Goal: Transaction & Acquisition: Purchase product/service

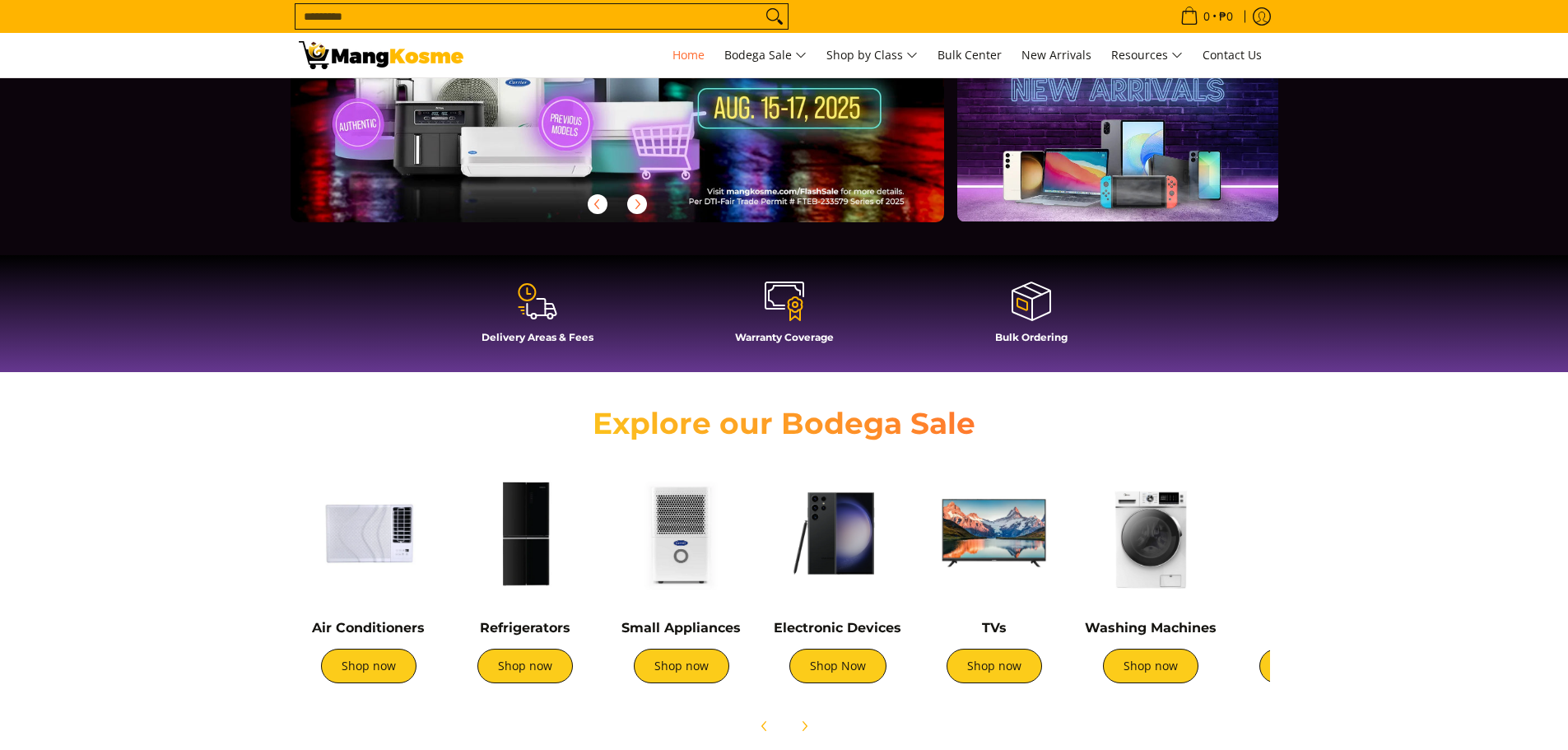
scroll to position [329, 0]
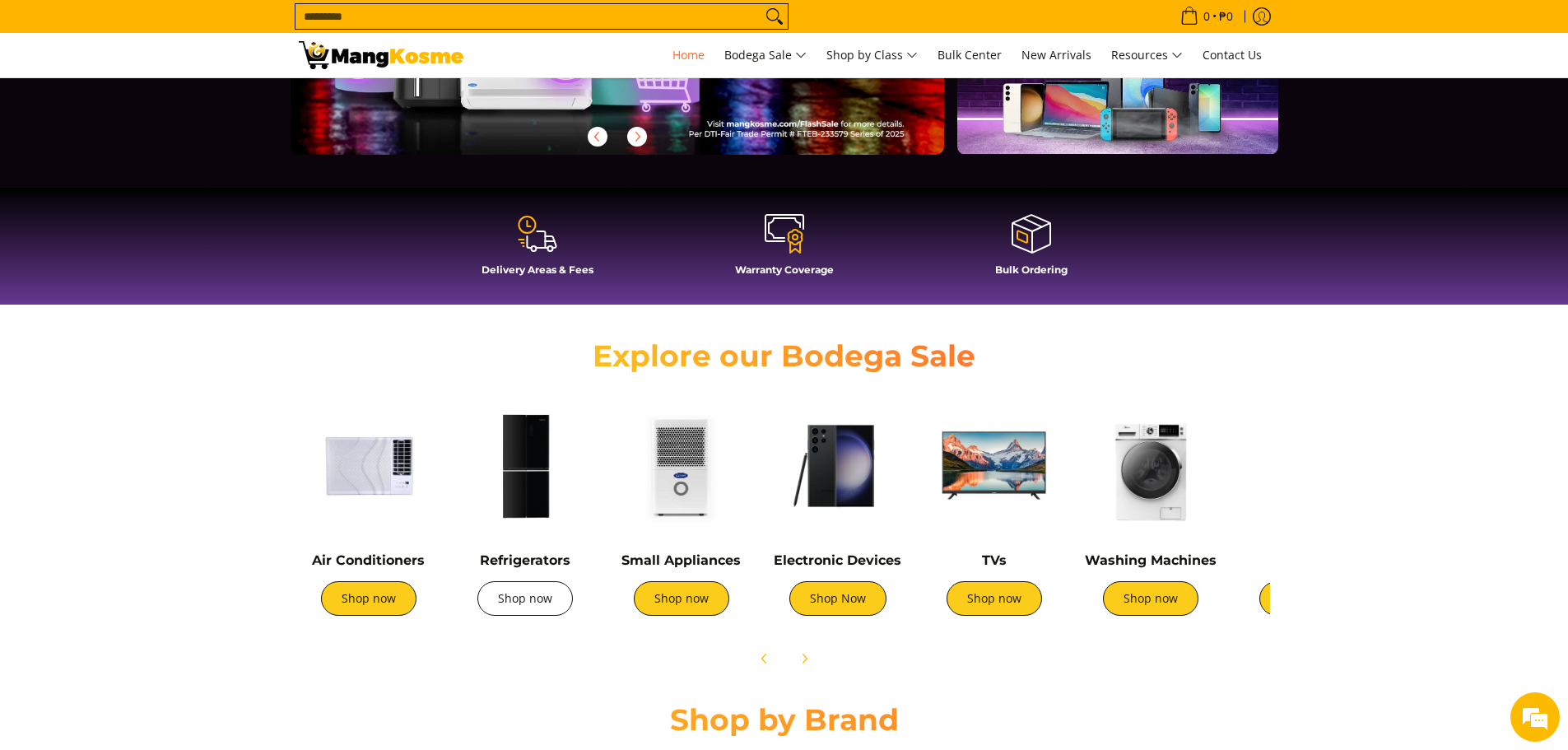
click at [524, 591] on link "Shop now" at bounding box center [525, 598] width 95 height 34
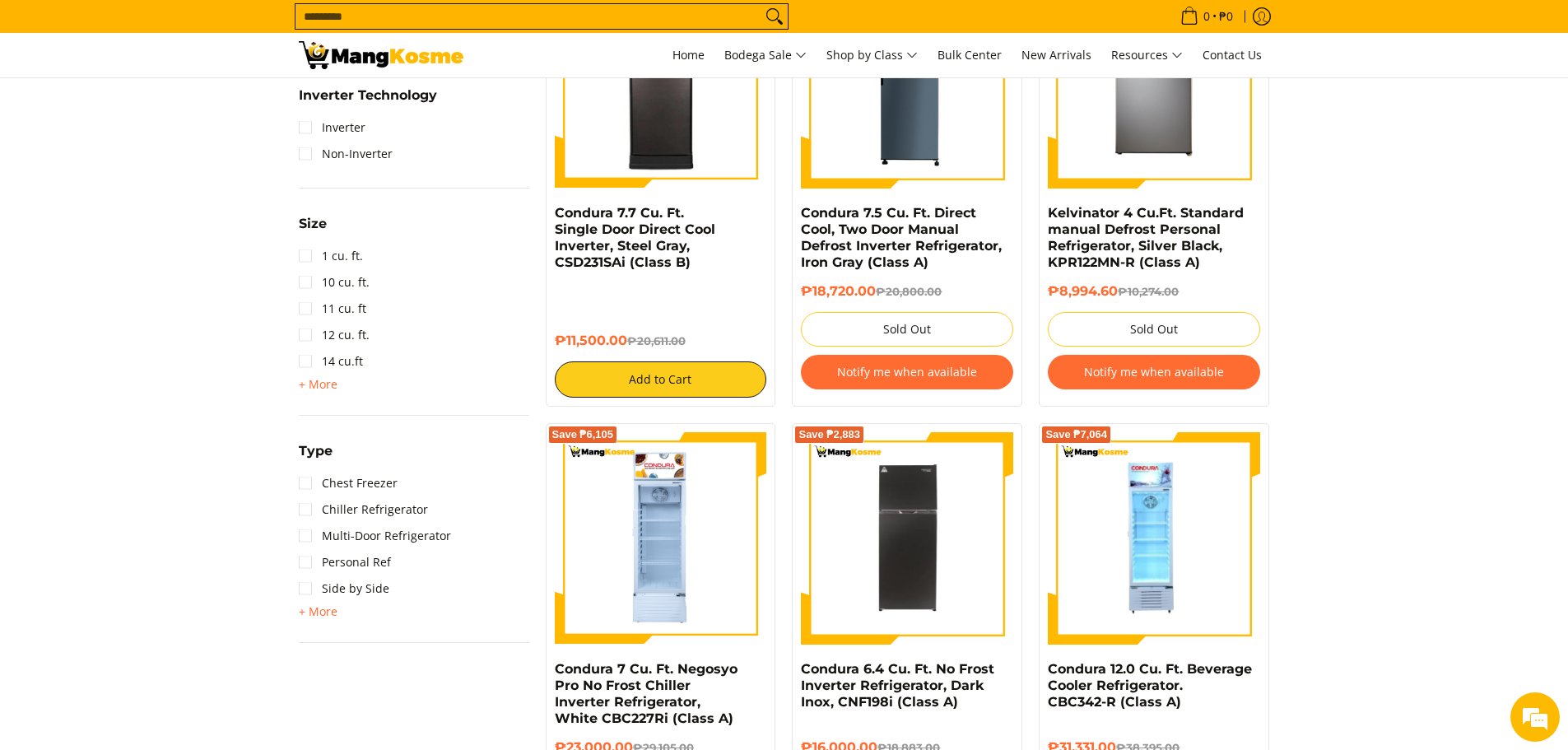
scroll to position [988, 0]
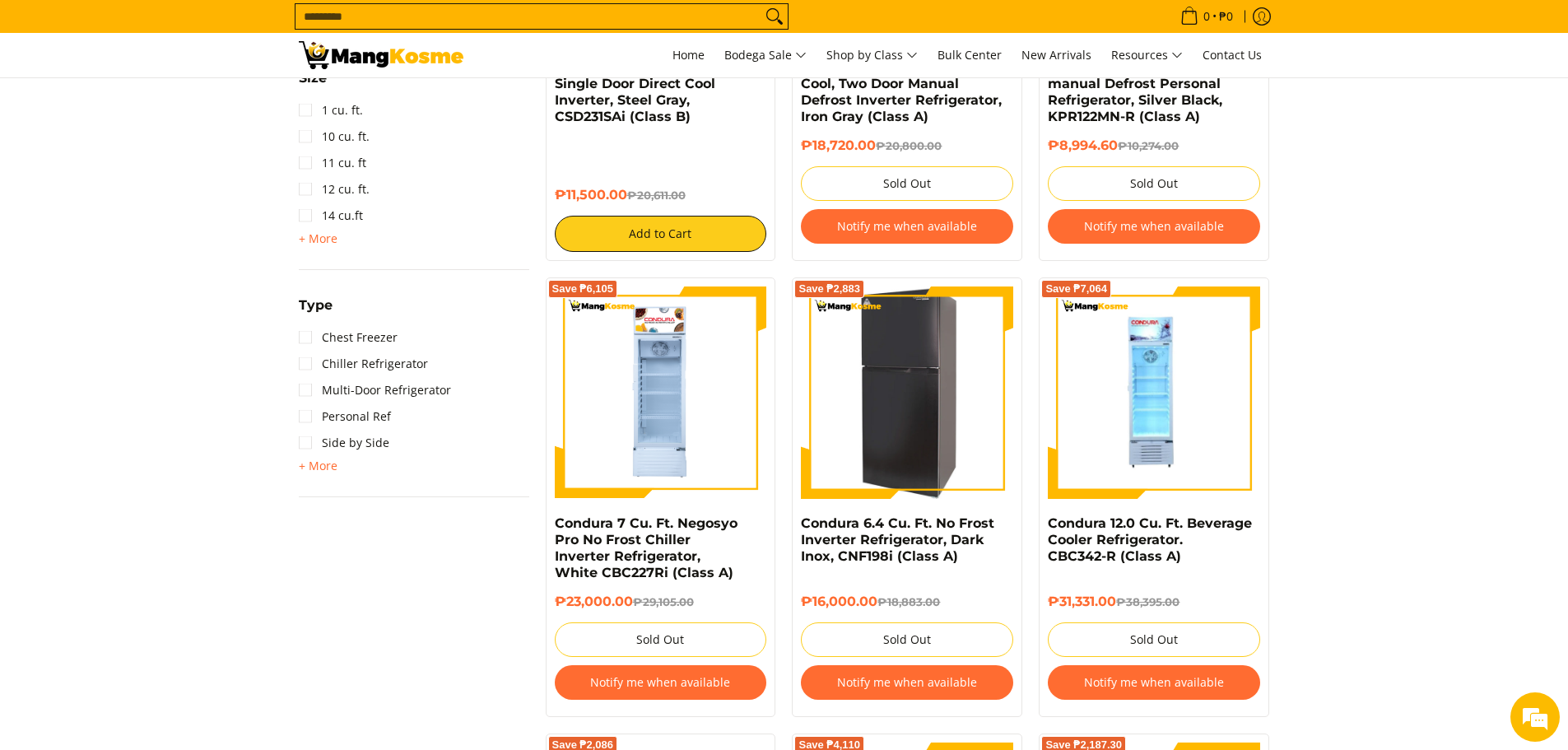
click at [854, 462] on img at bounding box center [906, 392] width 212 height 212
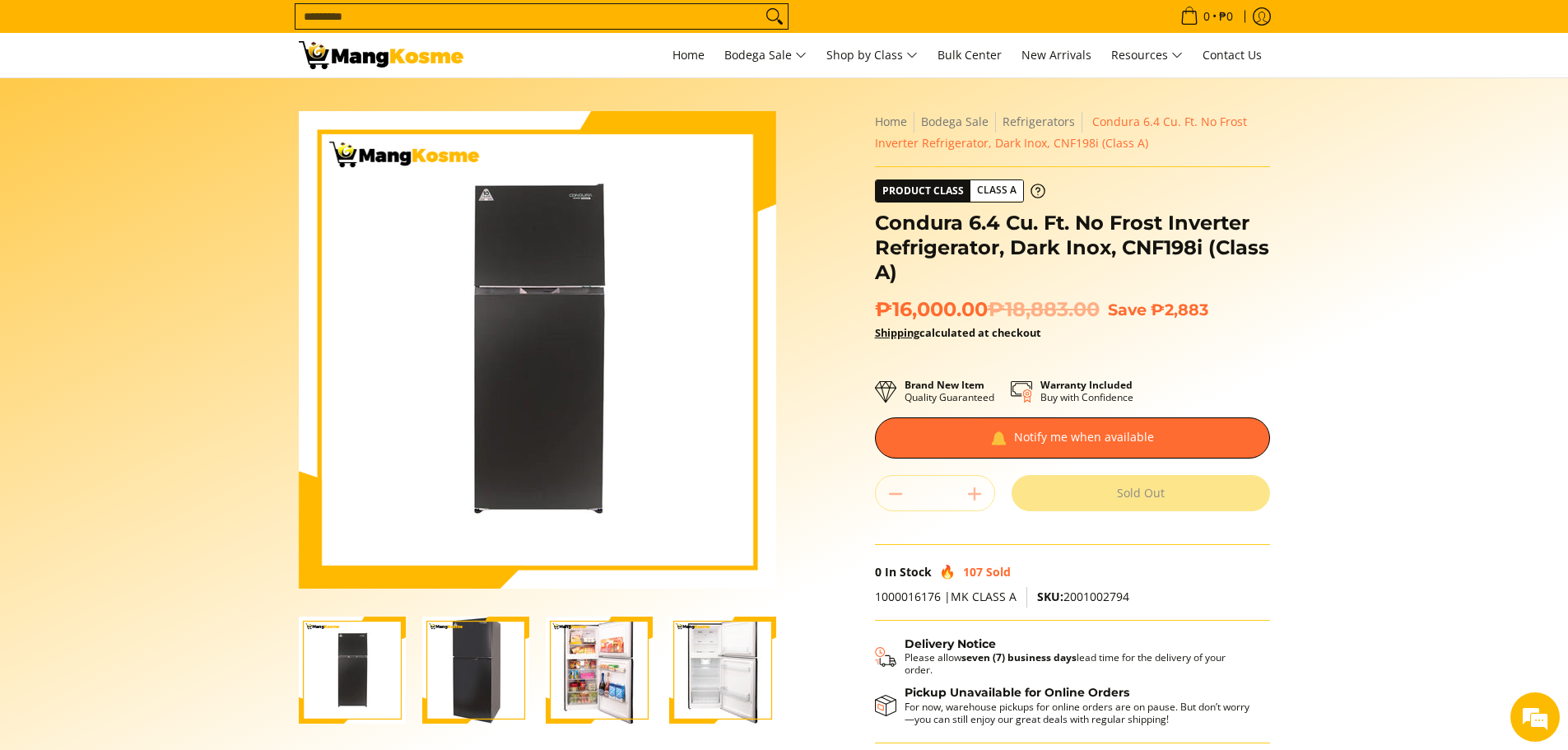
click at [716, 359] on img at bounding box center [537, 350] width 477 height 477
click at [757, 352] on img at bounding box center [537, 350] width 477 height 477
click at [761, 352] on img at bounding box center [537, 350] width 477 height 477
click at [584, 332] on img at bounding box center [537, 350] width 477 height 477
click at [530, 394] on img at bounding box center [537, 350] width 477 height 477
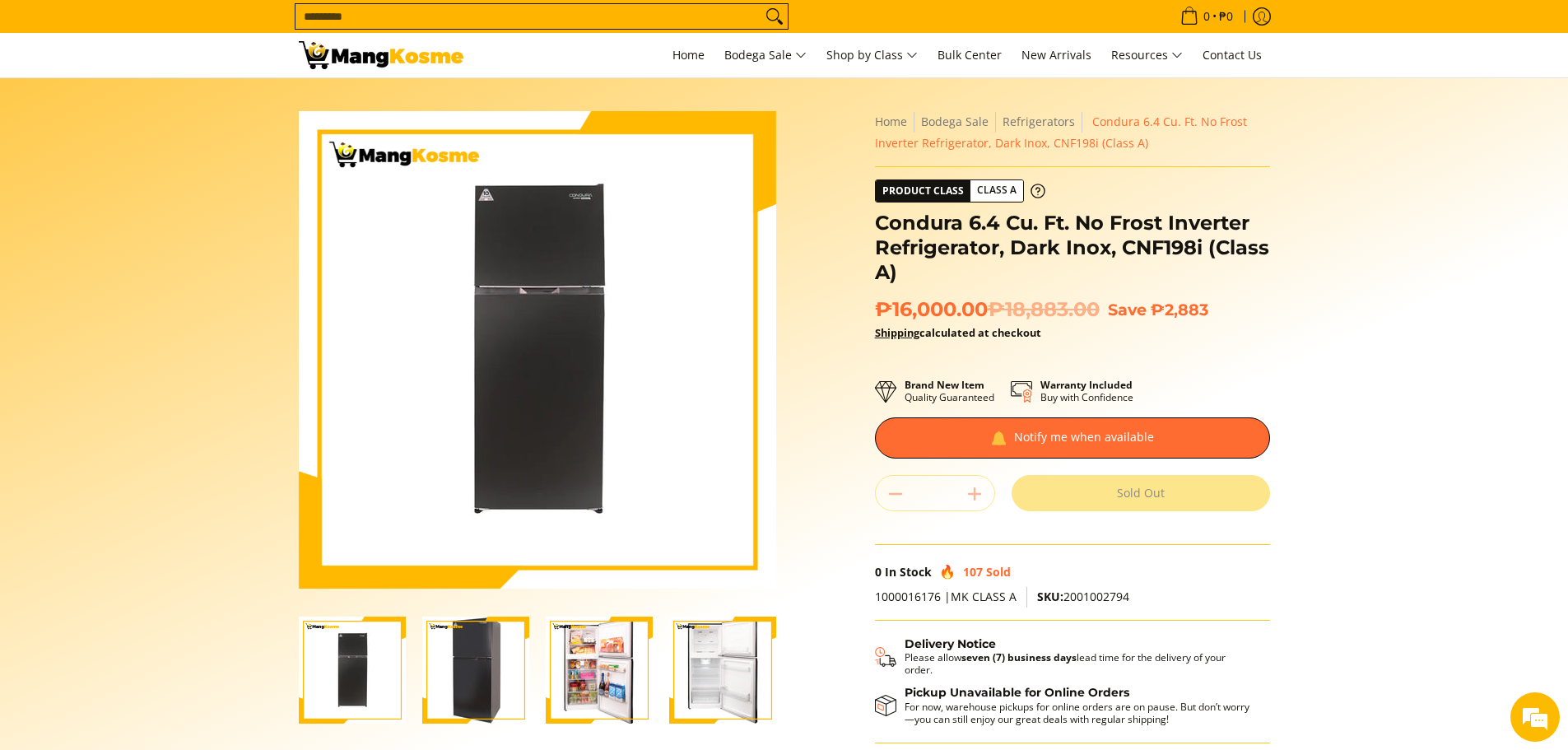
click at [651, 396] on img at bounding box center [537, 350] width 477 height 477
click at [690, 490] on img at bounding box center [537, 350] width 477 height 477
click at [327, 679] on img "Condura 6.4 Cu. Ft. No Frost Inverter Refrigerator, Dark Inox, CNF198i (Class A…" at bounding box center [352, 669] width 107 height 107
click at [384, 659] on img "Condura 6.4 Cu. Ft. No Frost Inverter Refrigerator, Dark Inox, CNF198i (Class A…" at bounding box center [352, 669] width 107 height 107
click at [625, 644] on img "Condura 6.4 Cu. Ft. No Frost Inverter Refrigerator, Dark Inox, CNF198i (Class A…" at bounding box center [599, 669] width 107 height 107
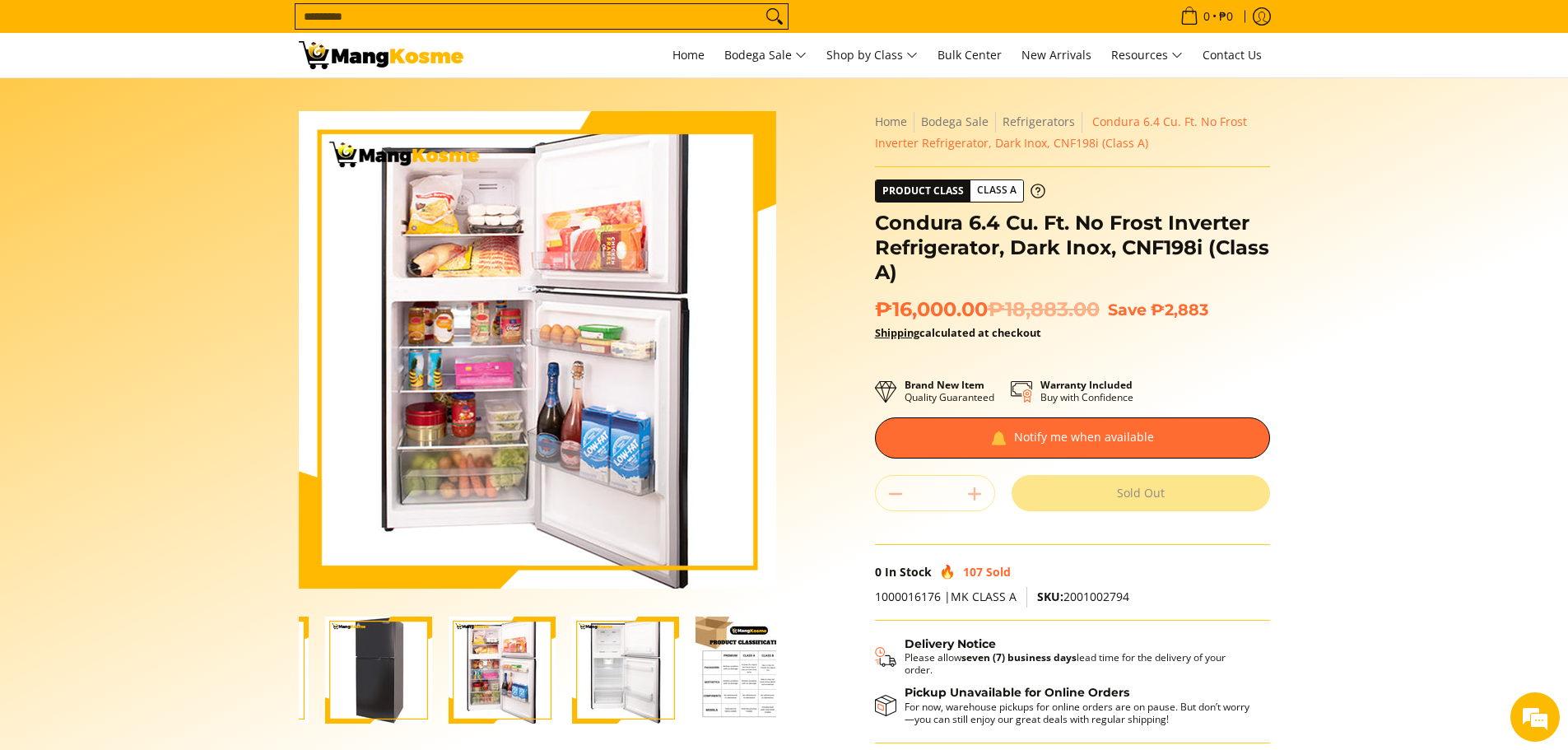
scroll to position [0, 99]
click at [579, 670] on img "Condura 6.4 Cu. Ft. No Frost Inverter Refrigerator, Dark Inox, CNF198i (Class A…" at bounding box center [624, 669] width 107 height 107
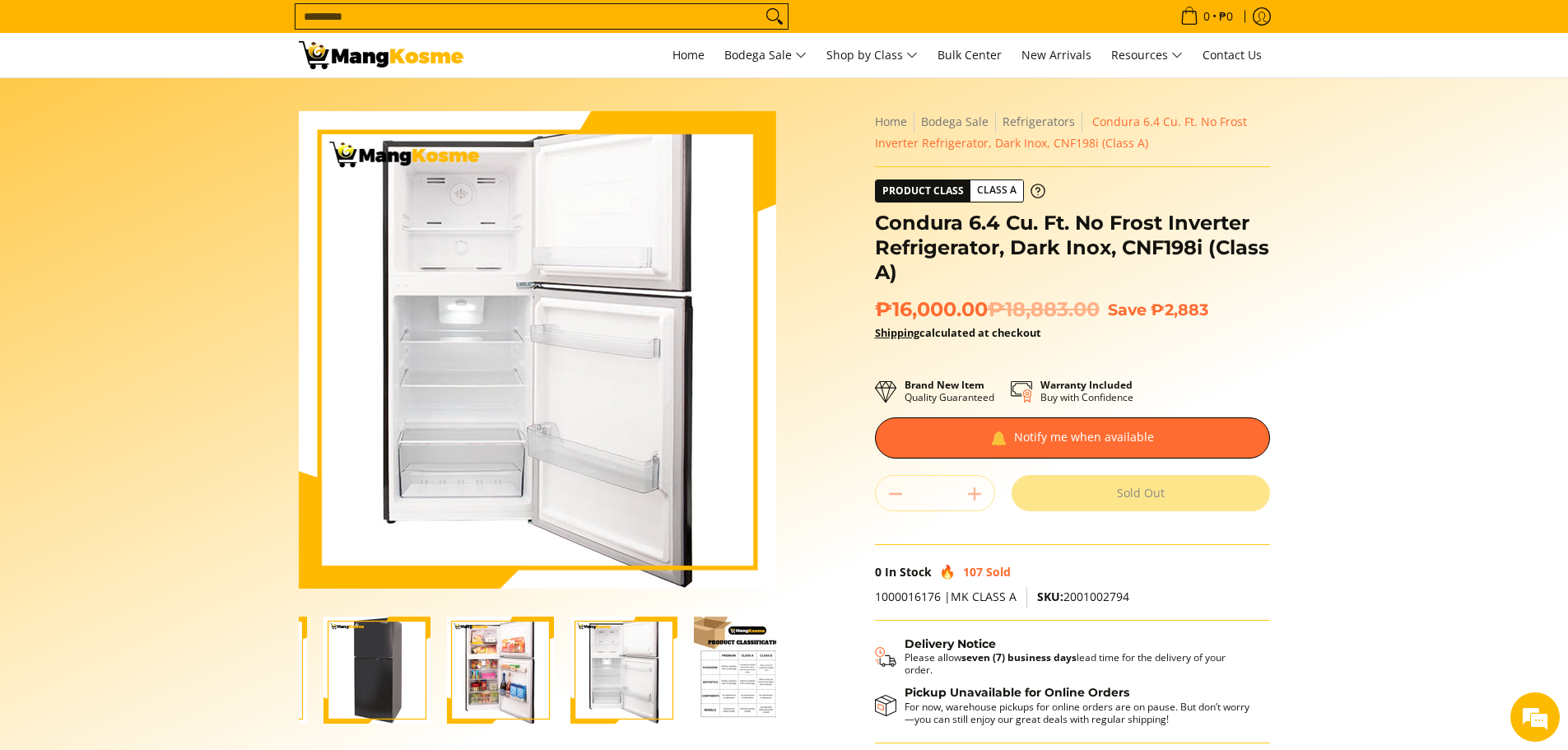
click at [728, 690] on img "Condura 6.4 Cu. Ft. No Frost Inverter Refrigerator, Dark Inox, CNF198i (Class A…" at bounding box center [747, 669] width 107 height 107
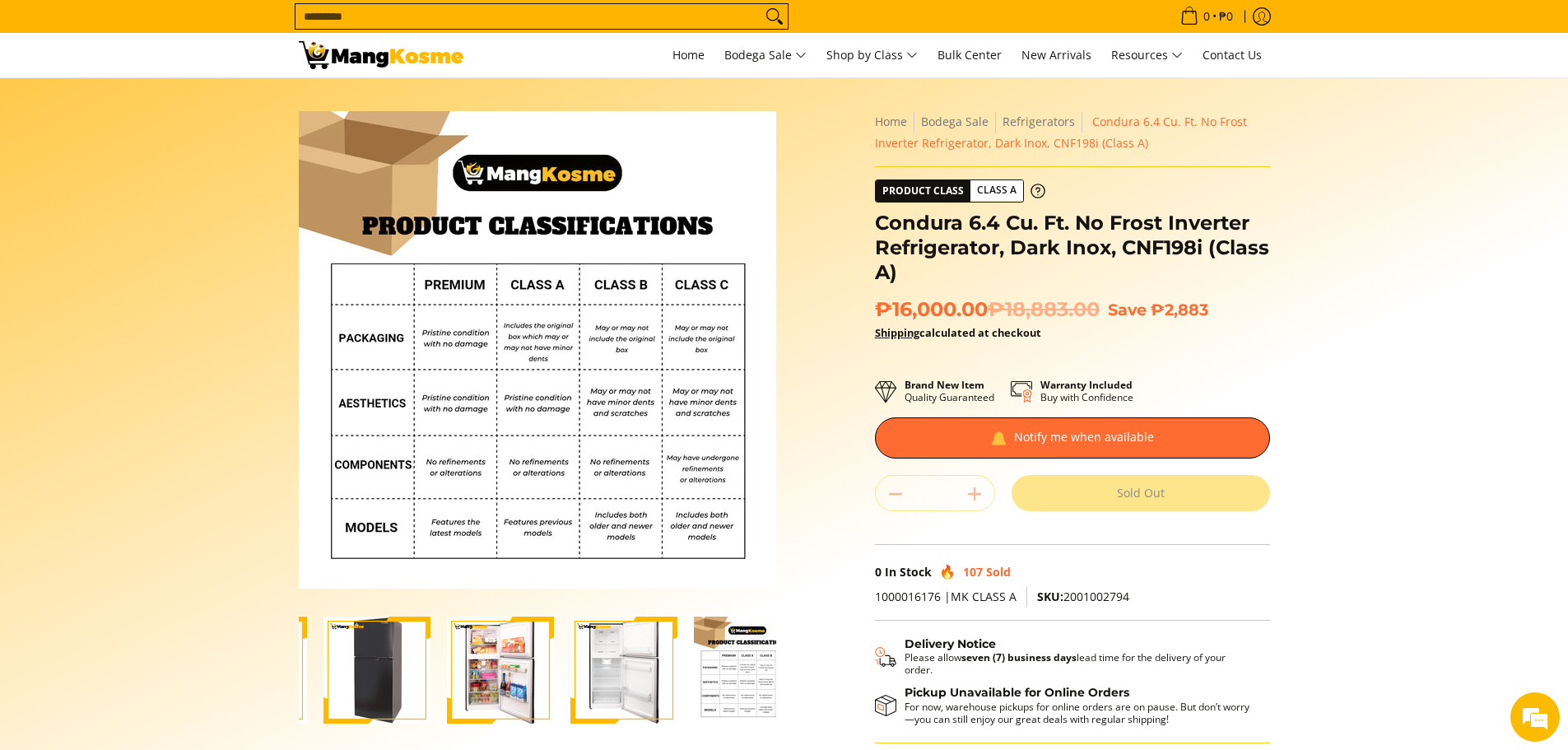
scroll to position [164, 0]
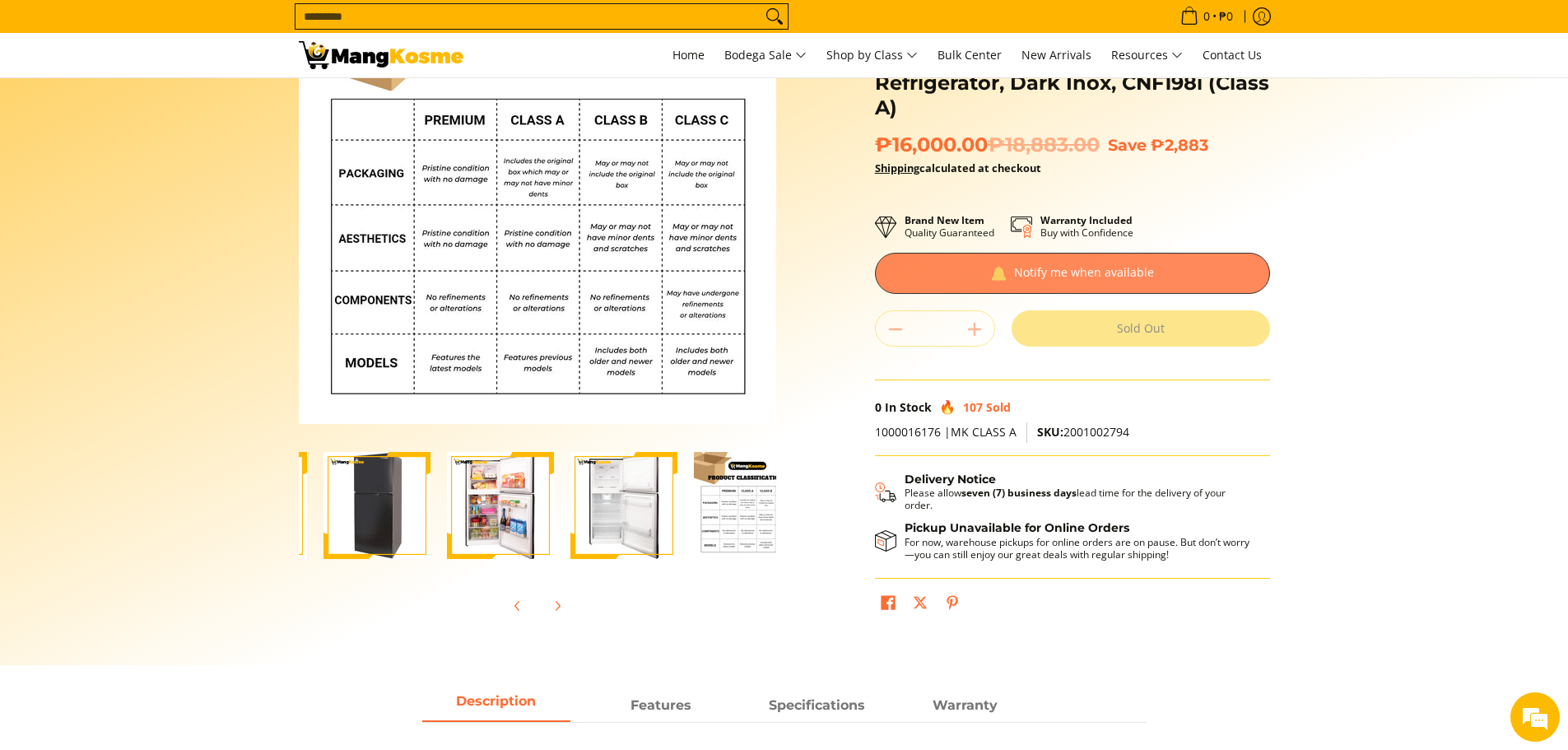
click at [1081, 266] on div at bounding box center [1072, 273] width 395 height 41
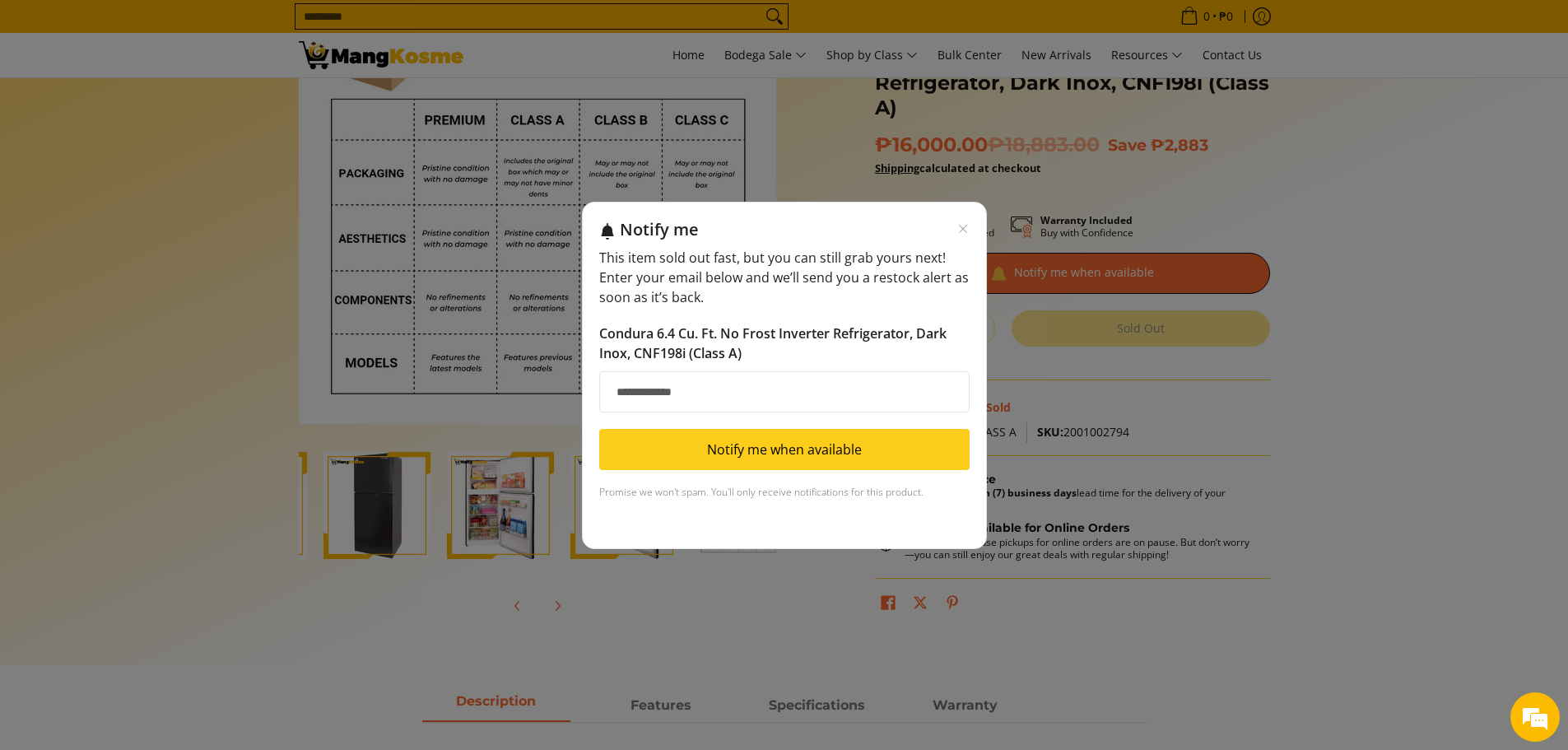
click at [966, 221] on div "Notify me" at bounding box center [795, 229] width 350 height 21
click at [968, 233] on icon "Close modal" at bounding box center [963, 229] width 13 height 13
